Goal: Task Accomplishment & Management: Manage account settings

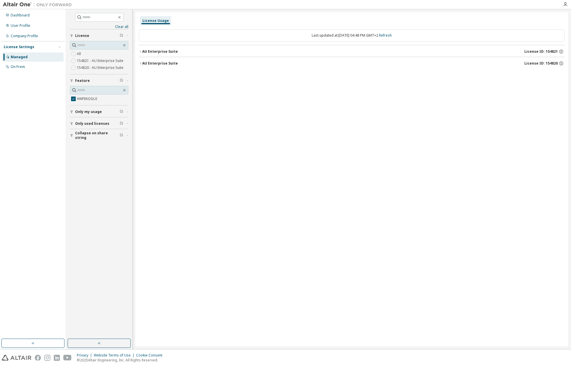
click at [157, 53] on div "AU Enterprise Suite" at bounding box center [160, 51] width 36 height 5
click at [531, 60] on button "HWFEKOGUI 0 of 2147483647 used v26.0 Expire date: [DATE]" at bounding box center [353, 63] width 412 height 13
click at [557, 63] on icon "button" at bounding box center [557, 63] width 5 height 5
click at [562, 50] on icon "button" at bounding box center [561, 51] width 5 height 5
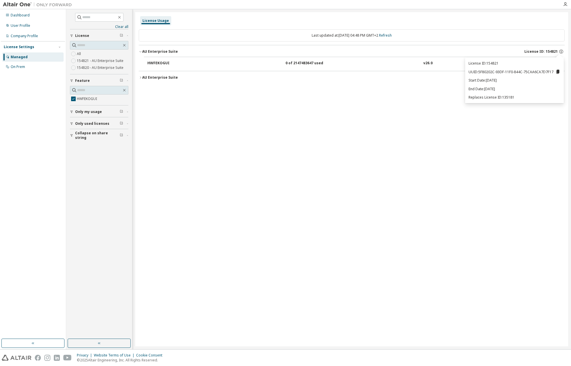
click at [462, 141] on div "License Usage Last updated at: [DATE] 04:48 PM GMT+2 Refresh AU Enterprise Suit…" at bounding box center [351, 179] width 433 height 334
click at [561, 53] on icon "button" at bounding box center [561, 51] width 5 height 5
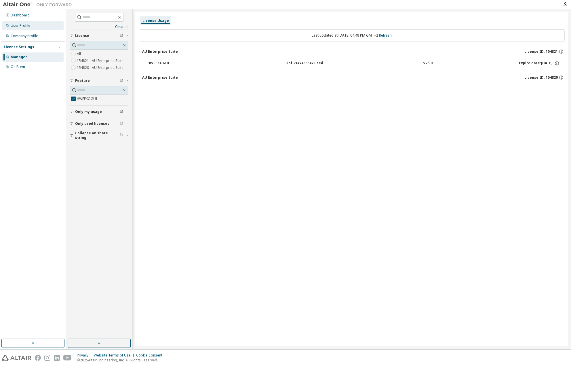
click at [26, 28] on div "User Profile" at bounding box center [21, 25] width 20 height 5
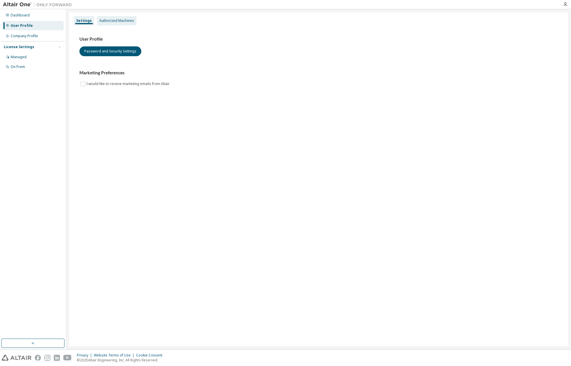
click at [122, 22] on div "Authorized Machines" at bounding box center [116, 20] width 35 height 5
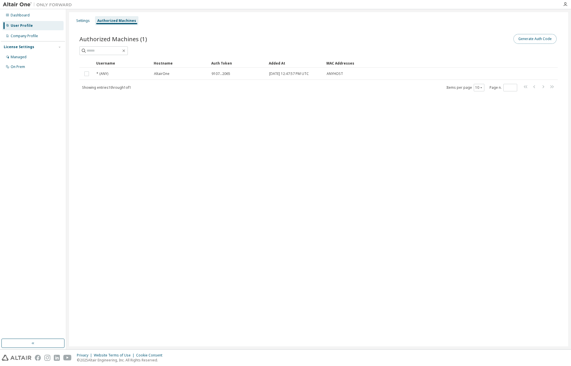
click at [535, 40] on button "Generate Auth Code" at bounding box center [535, 39] width 43 height 10
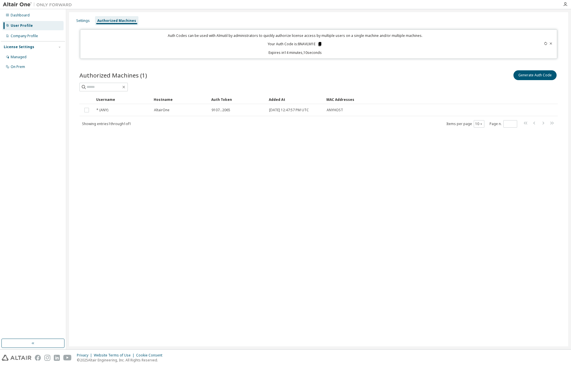
click at [321, 42] on icon at bounding box center [319, 44] width 3 height 4
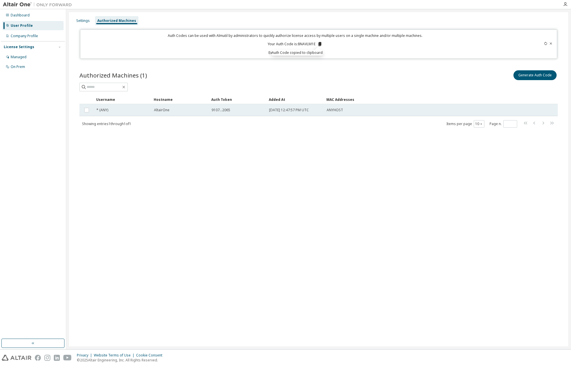
click at [334, 105] on td "ANYHOST" at bounding box center [412, 110] width 177 height 12
click at [334, 111] on span "ANYHOST" at bounding box center [335, 110] width 16 height 5
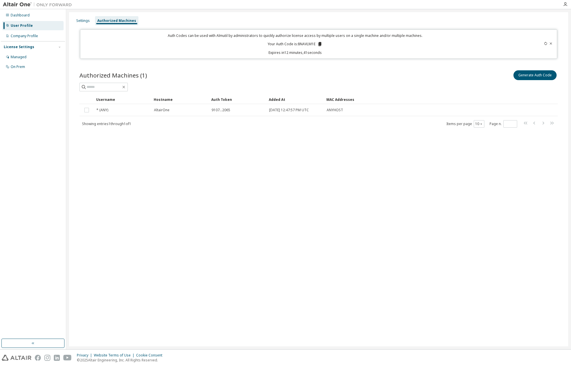
click at [187, 115] on td "AltairOne" at bounding box center [180, 110] width 58 height 12
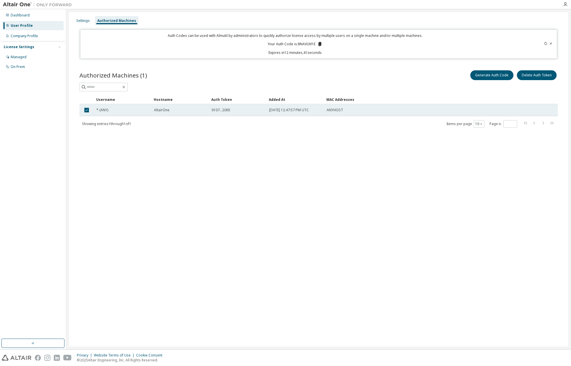
click at [220, 111] on span "9107...2065" at bounding box center [221, 110] width 19 height 5
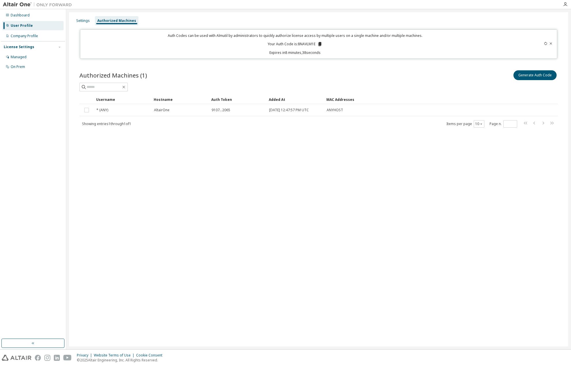
click at [243, 194] on div "Settings Authorized Machines Auth Codes can be used with Almutil by administrat…" at bounding box center [318, 179] width 499 height 334
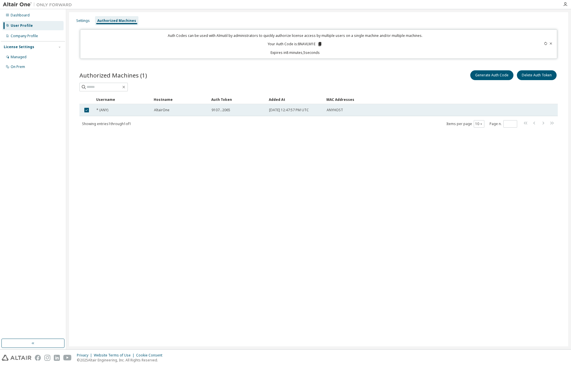
click at [338, 111] on span "ANYHOST" at bounding box center [335, 110] width 16 height 5
click at [109, 108] on div "* (ANY)" at bounding box center [122, 110] width 52 height 5
click at [106, 113] on td "* (ANY)" at bounding box center [123, 110] width 58 height 12
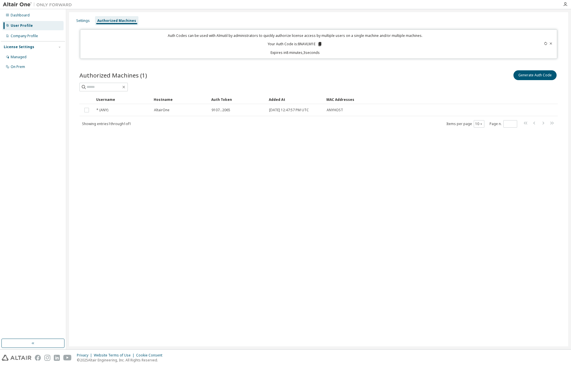
click at [106, 113] on td "* (ANY)" at bounding box center [123, 110] width 58 height 12
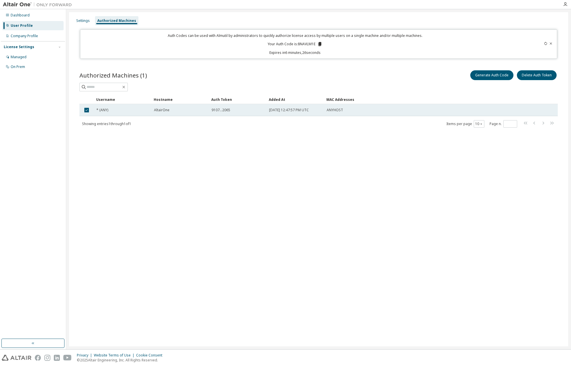
click at [322, 110] on td "[DATE] 12:47:57 PM UTC" at bounding box center [296, 110] width 58 height 12
click at [336, 108] on span "ANYHOST" at bounding box center [335, 110] width 16 height 5
drag, startPoint x: 289, startPoint y: 108, endPoint x: 186, endPoint y: 90, distance: 104.8
click at [288, 108] on span "[DATE] 12:47:57 PM UTC" at bounding box center [289, 110] width 40 height 5
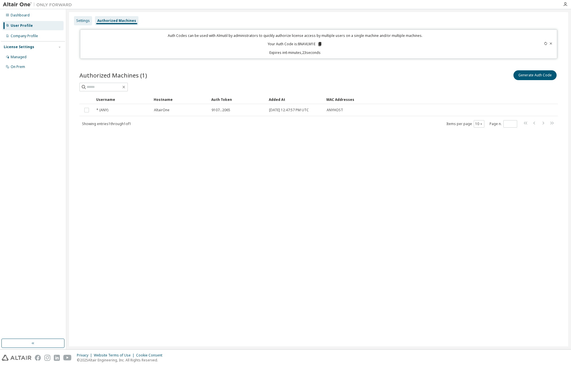
click at [88, 23] on div "Settings" at bounding box center [83, 20] width 18 height 9
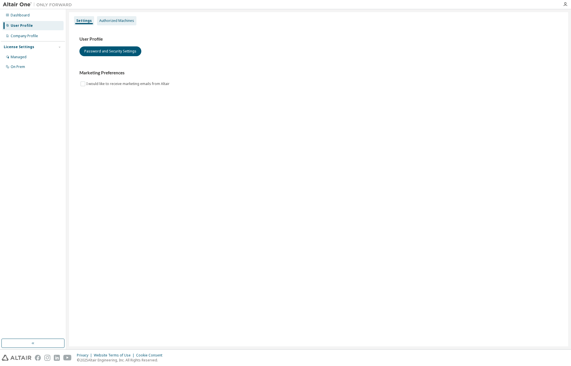
click at [115, 23] on div "Authorized Machines" at bounding box center [116, 20] width 35 height 5
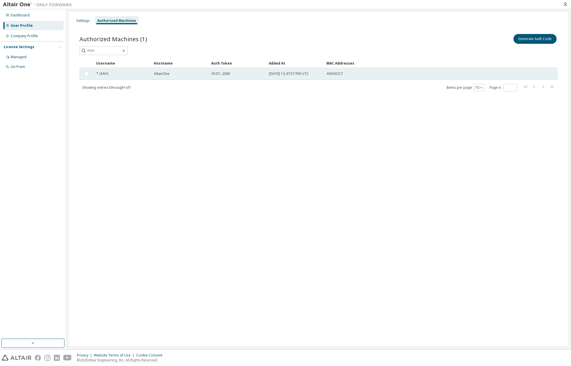
click at [220, 72] on span "9107...2065" at bounding box center [221, 73] width 19 height 5
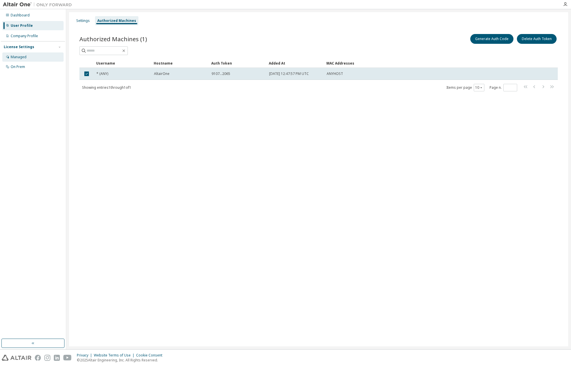
click at [28, 58] on div "Managed" at bounding box center [32, 56] width 61 height 9
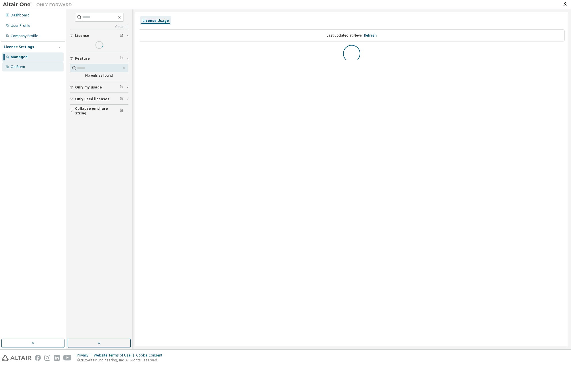
click at [20, 66] on div "On Prem" at bounding box center [18, 66] width 14 height 5
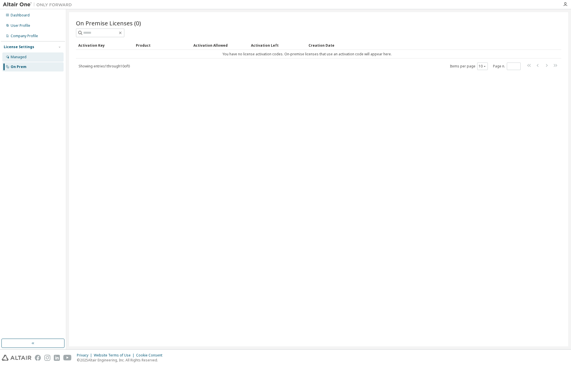
click at [27, 60] on div "Managed" at bounding box center [32, 56] width 61 height 9
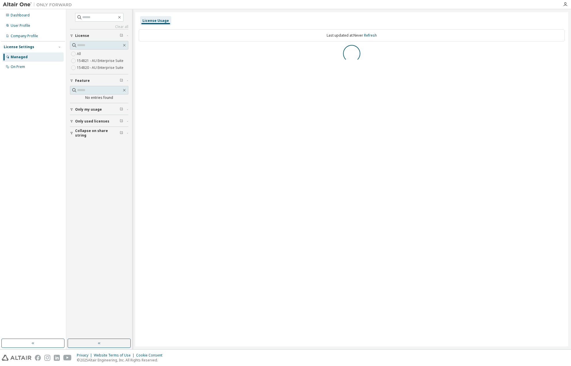
click at [96, 61] on label "154821 - AU Enterprise Suite" at bounding box center [101, 60] width 48 height 7
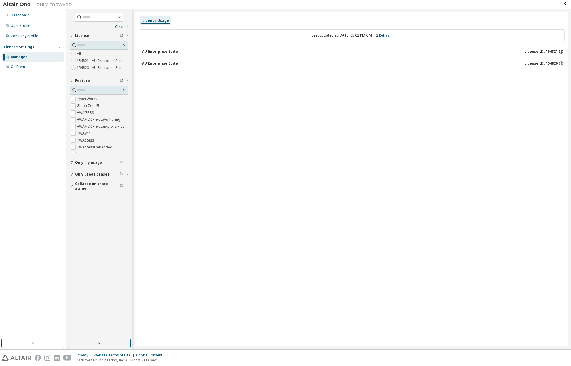
click at [561, 52] on icon "button" at bounding box center [561, 51] width 1 height 1
click at [498, 88] on p "End Date: [DATE]" at bounding box center [515, 88] width 92 height 5
